Goal: Check status: Check status

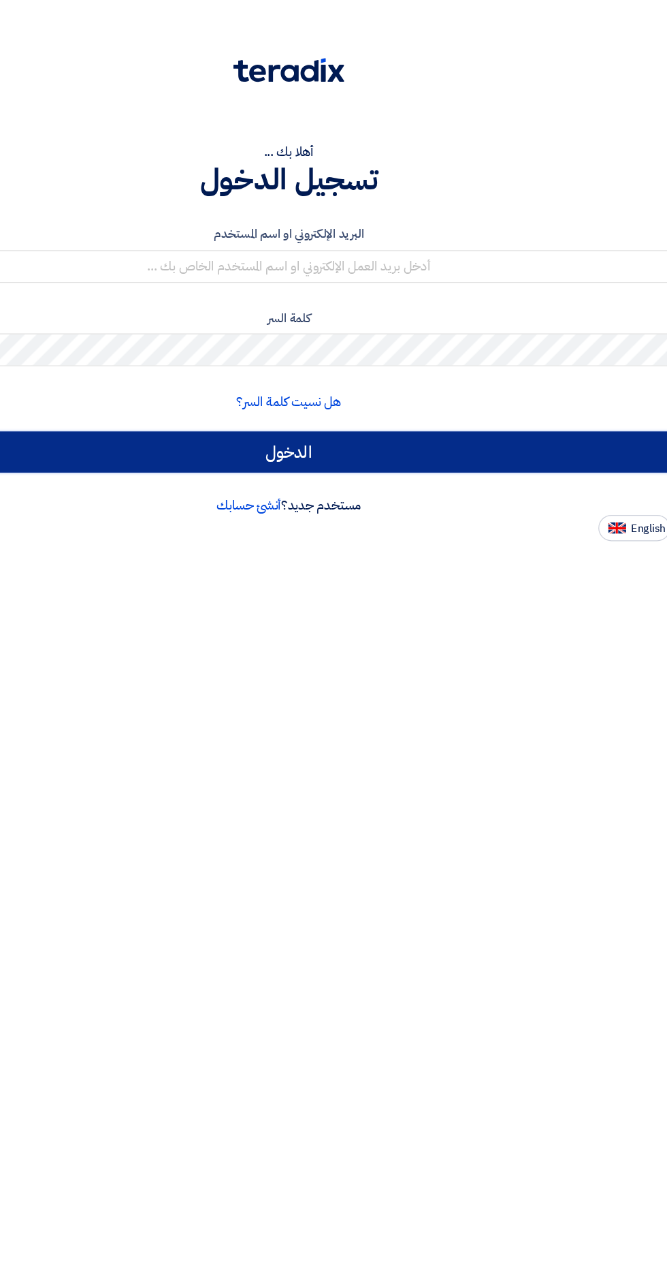
click at [379, 377] on input "الدخول" at bounding box center [333, 377] width 647 height 34
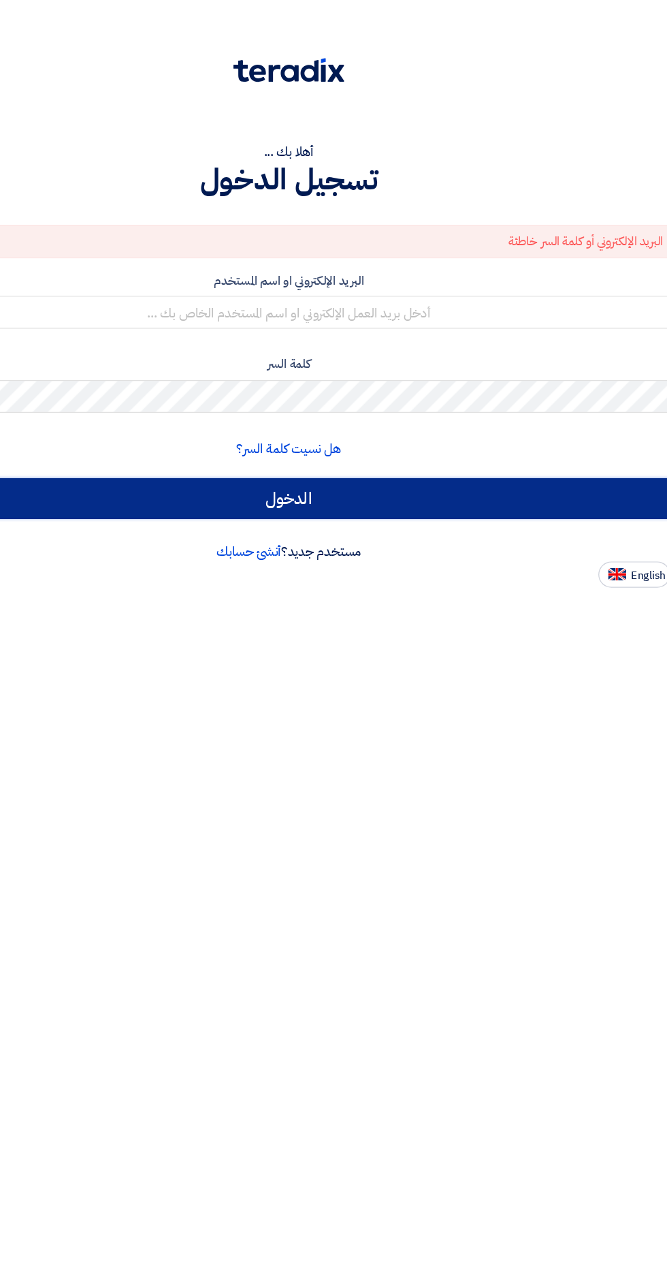
click at [379, 409] on input "الدخول" at bounding box center [333, 415] width 647 height 34
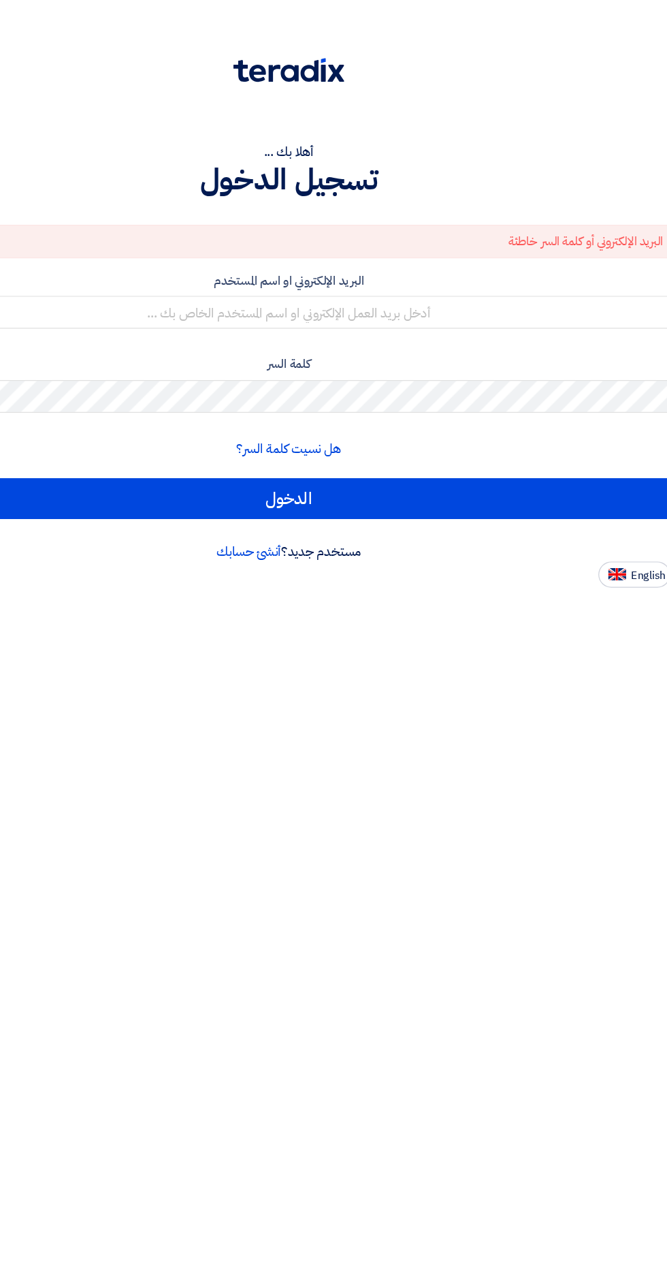
click at [396, 296] on label "كلمة السر" at bounding box center [333, 304] width 647 height 16
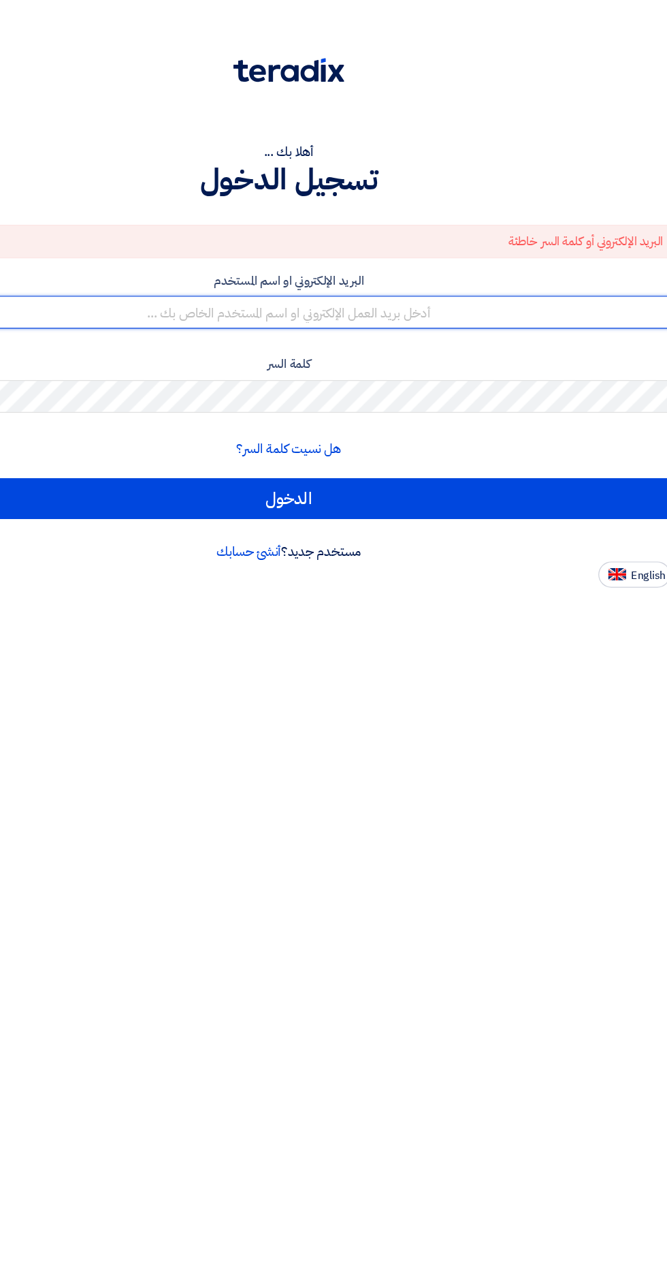
click at [499, 273] on input "text" at bounding box center [333, 260] width 647 height 27
type input "k16021980@gmail.com"
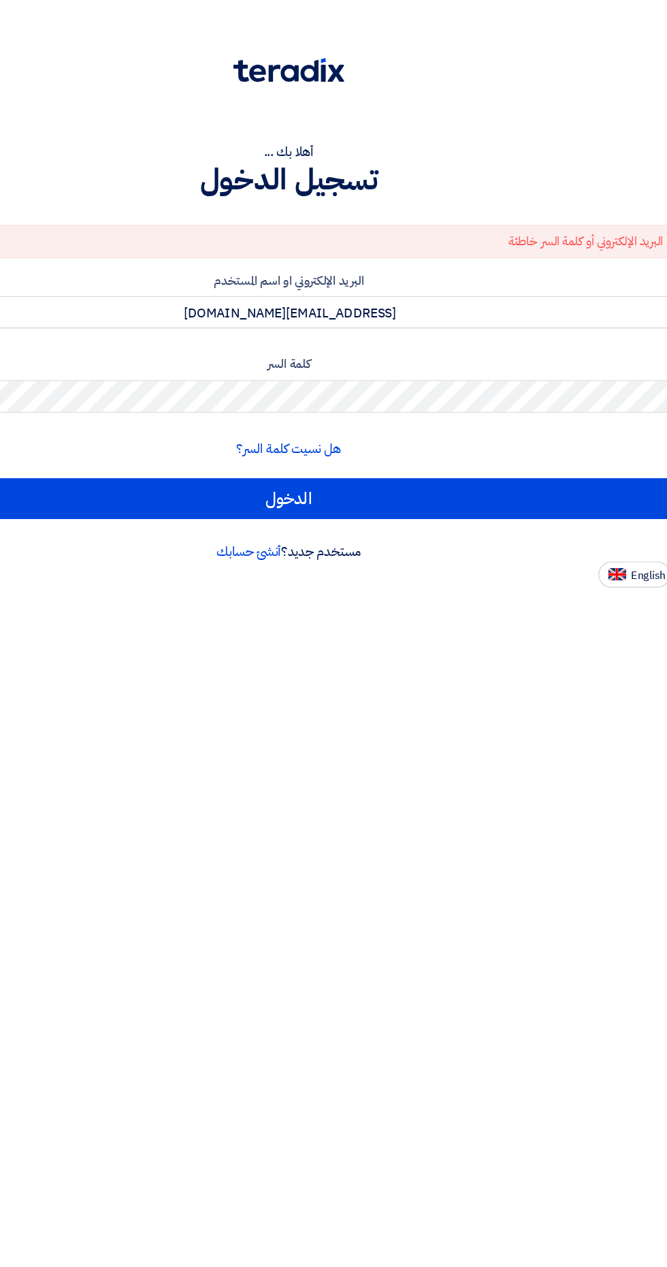
click at [10, 398] on input "الدخول" at bounding box center [333, 415] width 647 height 34
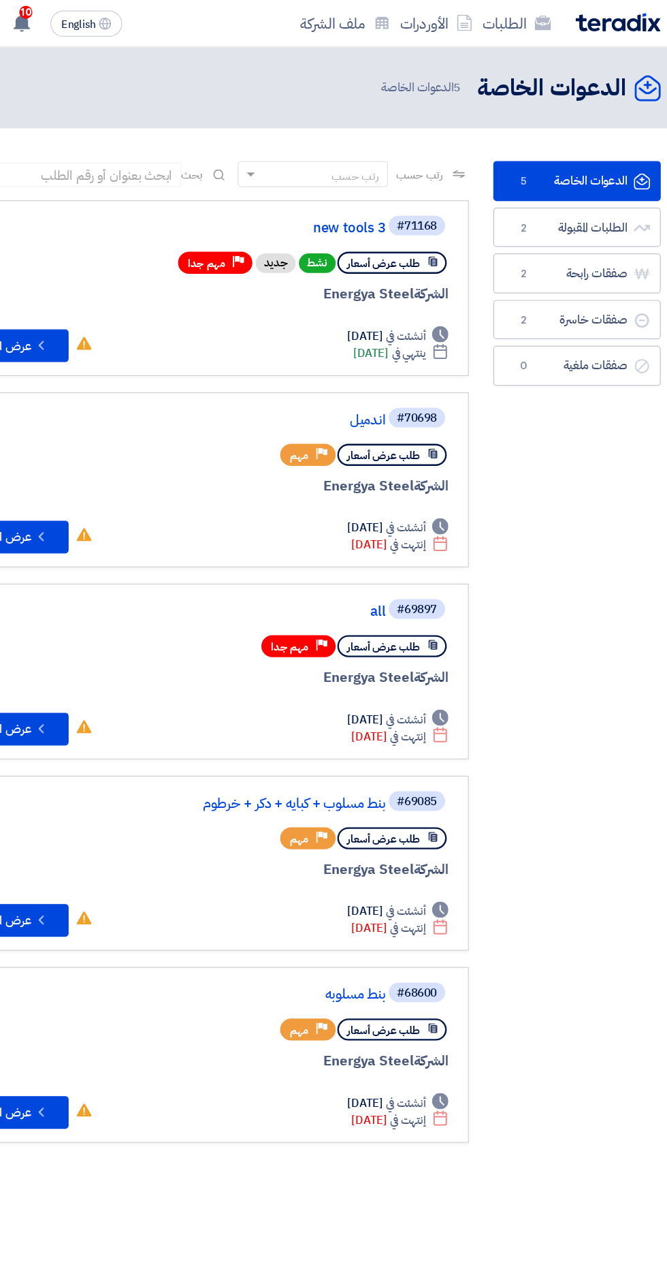
scroll to position [0, -3]
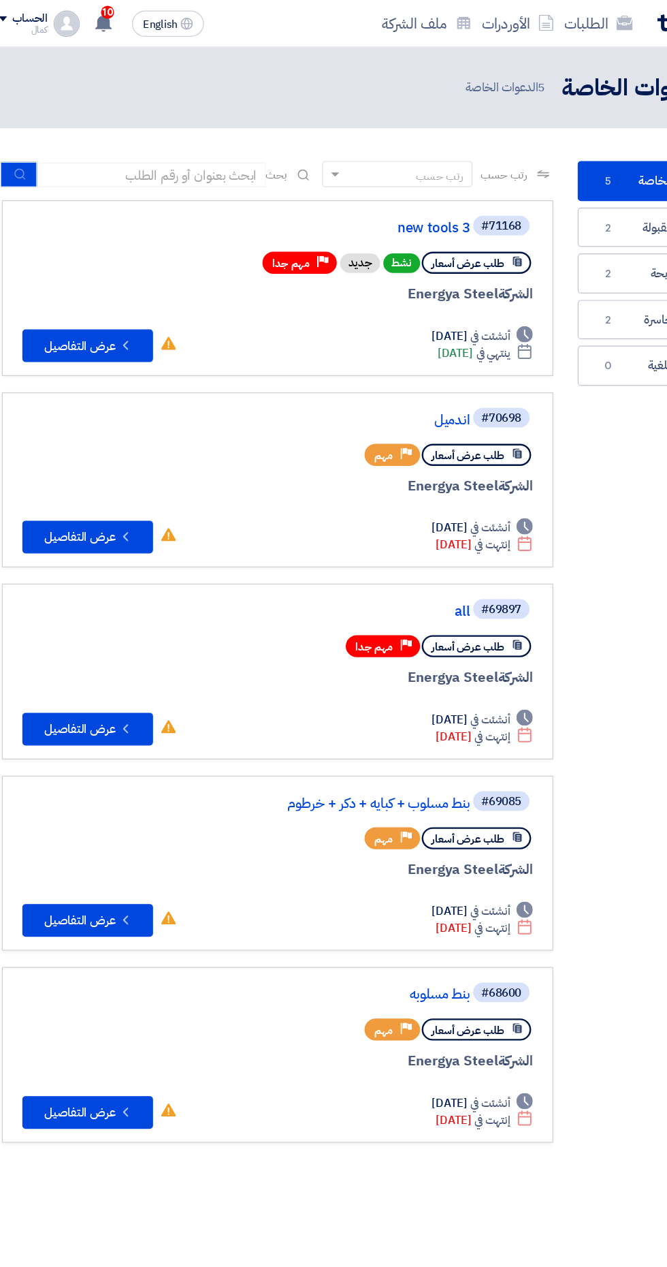
scroll to position [0, -3]
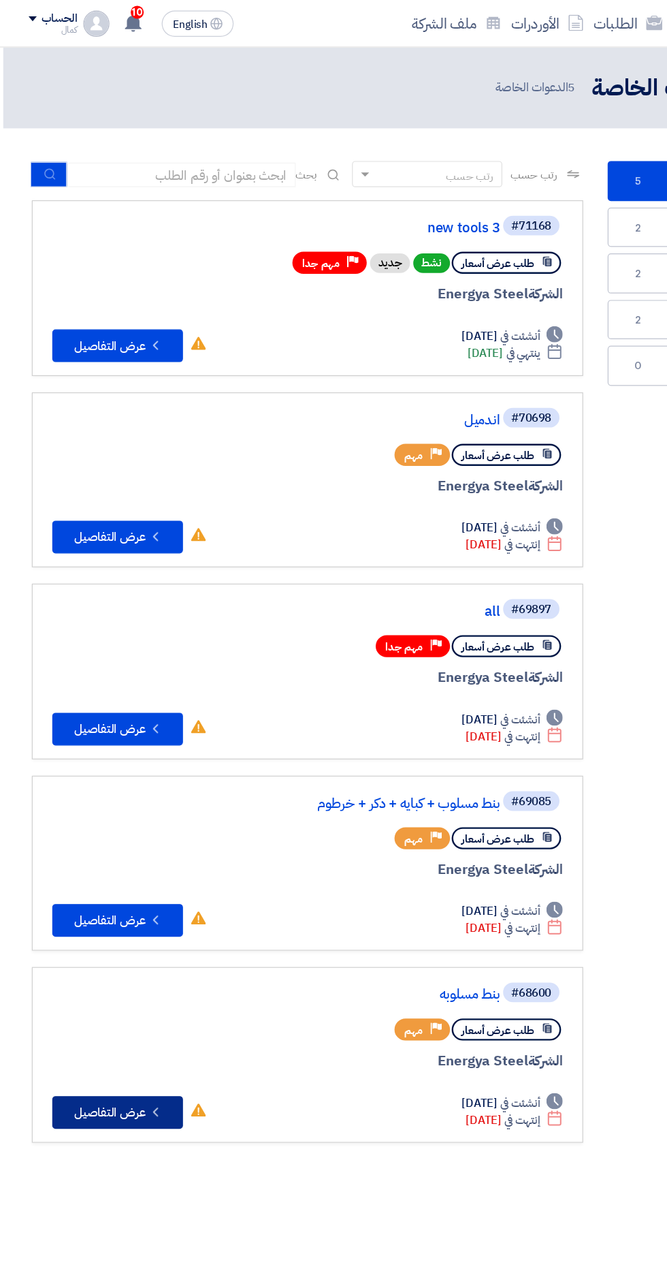
click at [72, 919] on button "Check details عرض التفاصيل" at bounding box center [98, 926] width 109 height 27
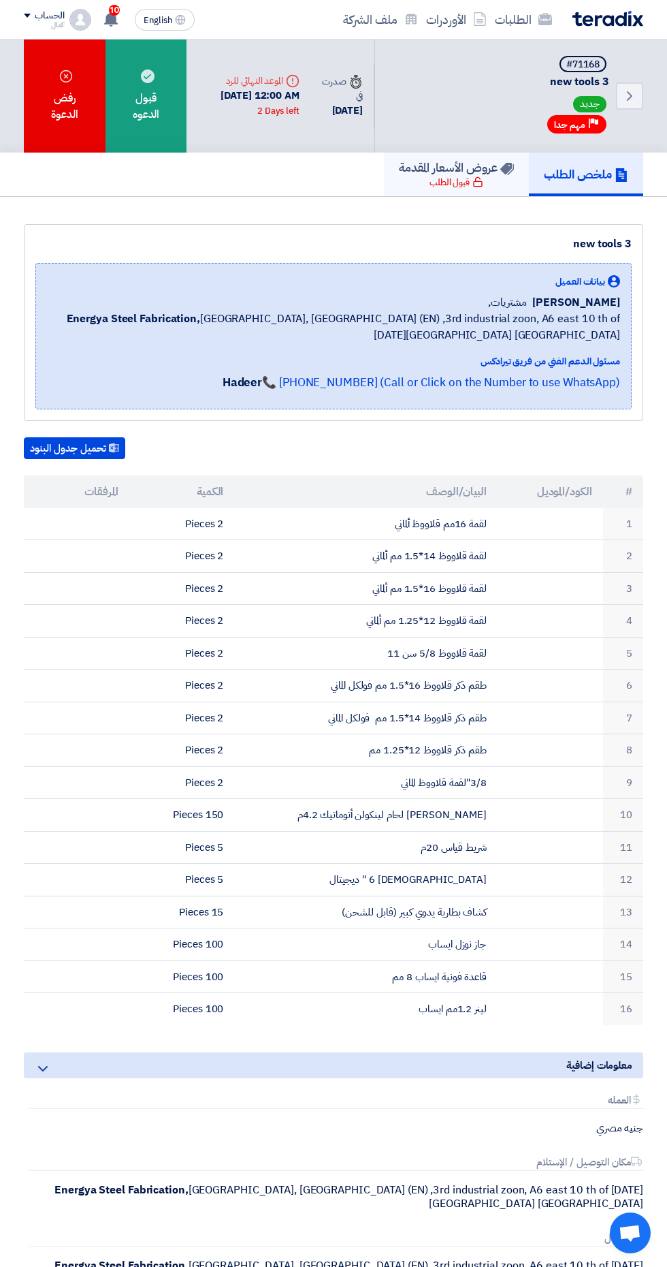
click at [474, 165] on h5 "عروض الأسعار المقدمة" at bounding box center [456, 167] width 115 height 16
click at [473, 182] on icon at bounding box center [478, 181] width 11 height 11
